Goal: Task Accomplishment & Management: Manage account settings

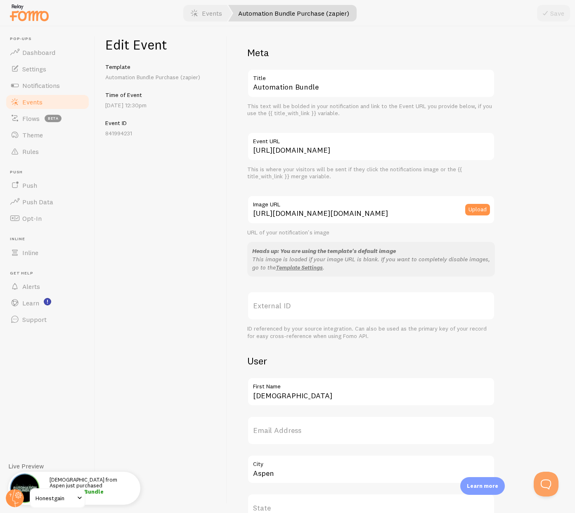
click at [57, 103] on link "Events" at bounding box center [47, 102] width 85 height 17
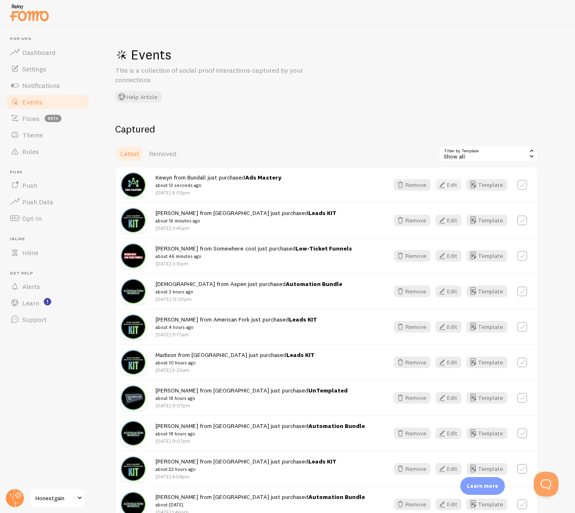
click at [447, 185] on icon "button" at bounding box center [442, 185] width 10 height 10
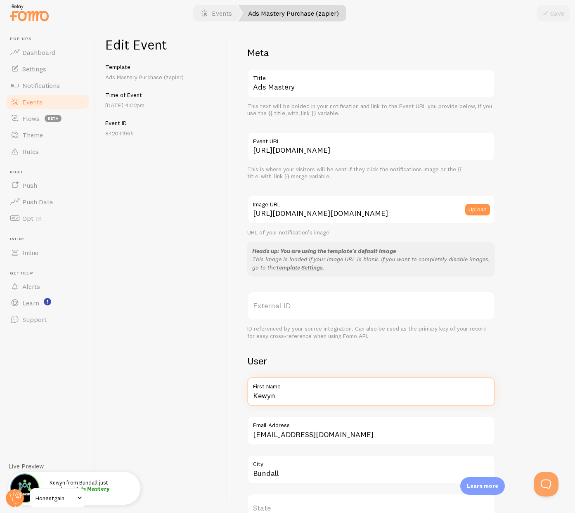
click at [279, 395] on input "Kewyn" at bounding box center [371, 392] width 248 height 29
click at [279, 396] on input "Kewyn" at bounding box center [371, 392] width 248 height 29
type input "Ashun"
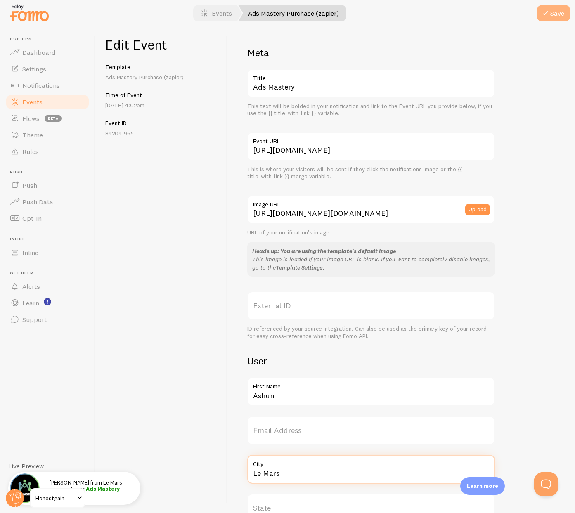
type input "Le Mars"
click at [556, 14] on button "Save" at bounding box center [553, 13] width 33 height 17
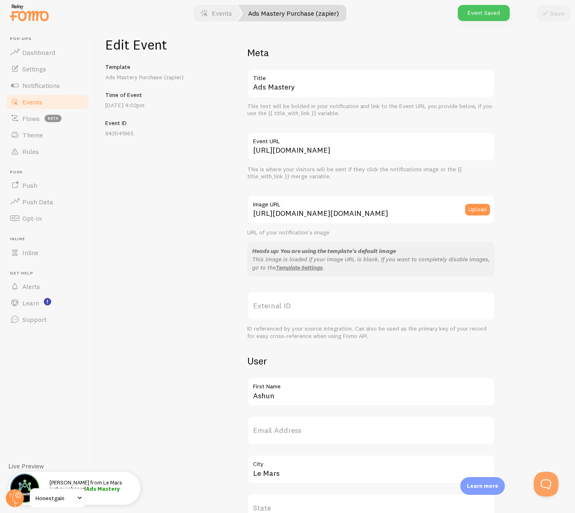
click at [29, 101] on span "Events" at bounding box center [32, 102] width 20 height 8
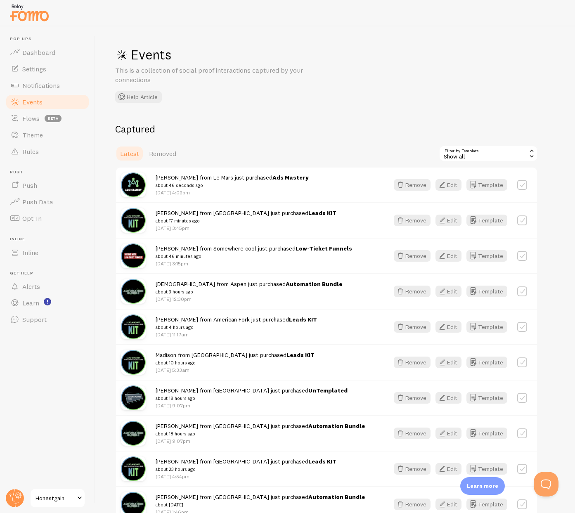
scroll to position [2, 0]
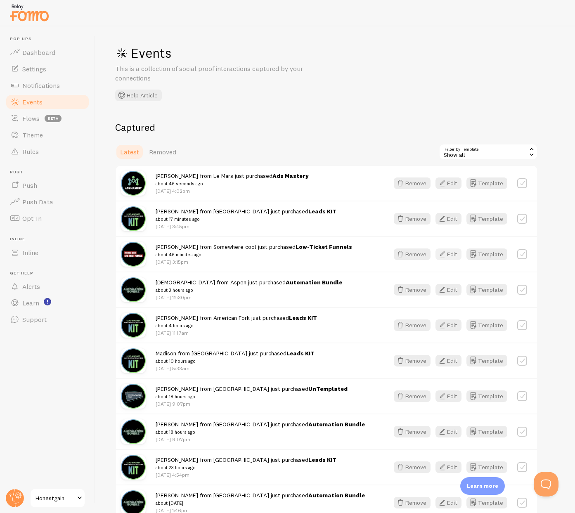
click at [450, 256] on button "Edit" at bounding box center [449, 255] width 26 height 12
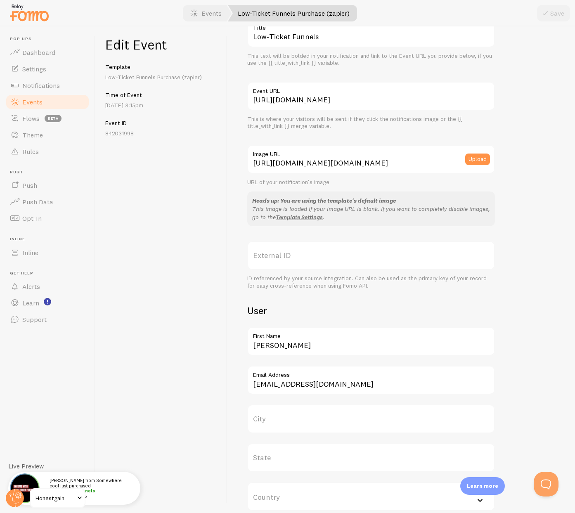
scroll to position [70, 0]
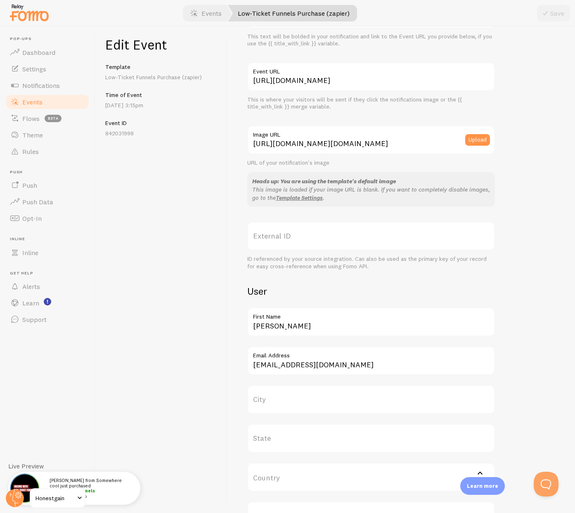
click at [269, 399] on label "City" at bounding box center [371, 399] width 248 height 29
click at [269, 399] on input "City" at bounding box center [371, 399] width 248 height 29
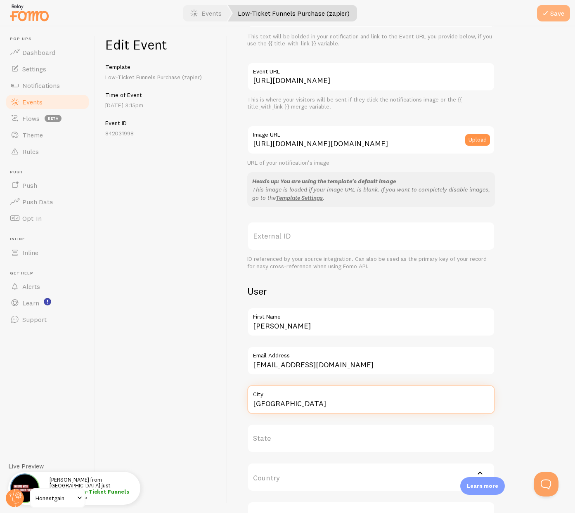
type input "[GEOGRAPHIC_DATA]"
click at [553, 13] on button "Save" at bounding box center [553, 13] width 33 height 17
